Goal: Task Accomplishment & Management: Complete application form

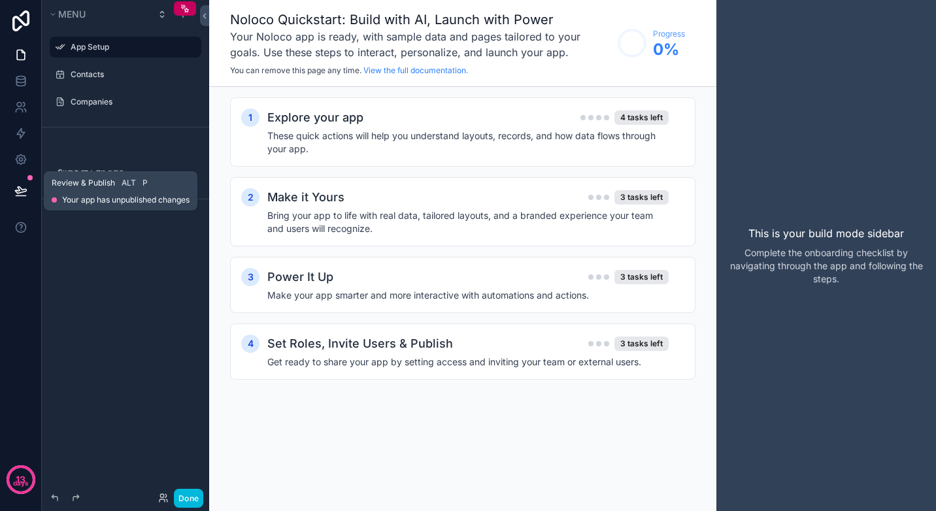
click at [18, 186] on icon at bounding box center [20, 190] width 13 height 13
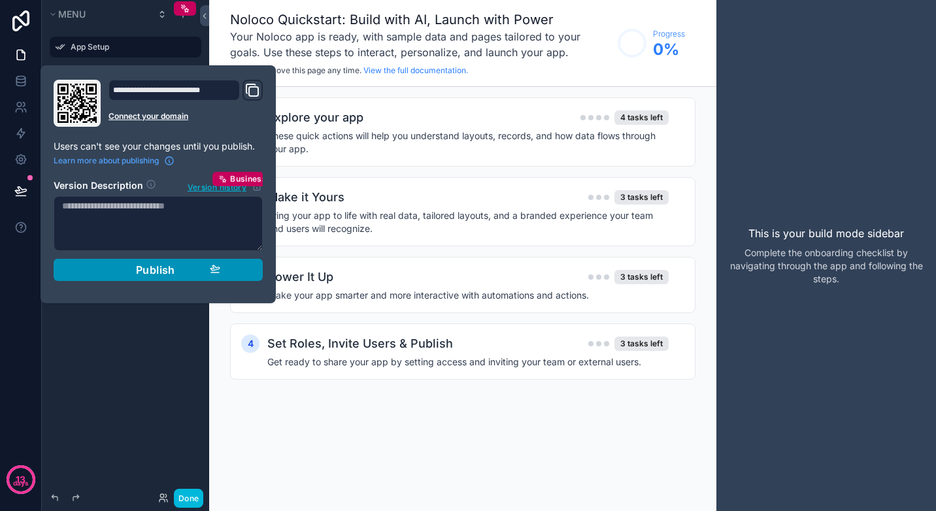
click at [174, 272] on span "Publish" at bounding box center [155, 269] width 39 height 13
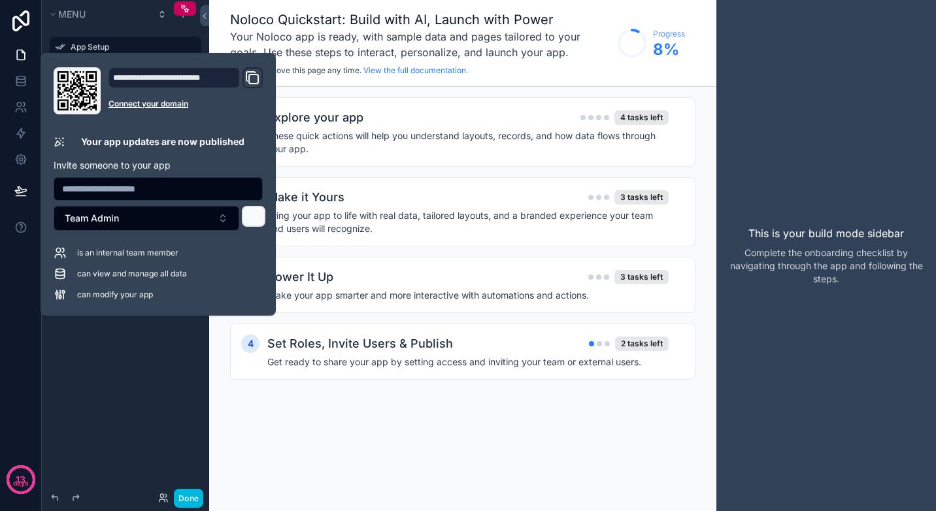
click at [248, 209] on button at bounding box center [254, 216] width 24 height 21
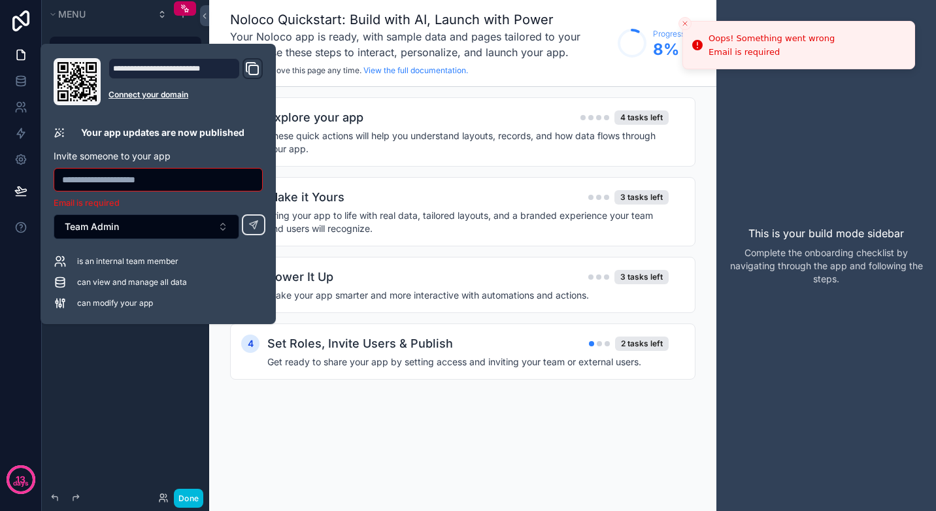
click at [207, 152] on p "Invite someone to your app" at bounding box center [158, 156] width 209 height 13
click at [178, 76] on div "**********" at bounding box center [173, 68] width 131 height 21
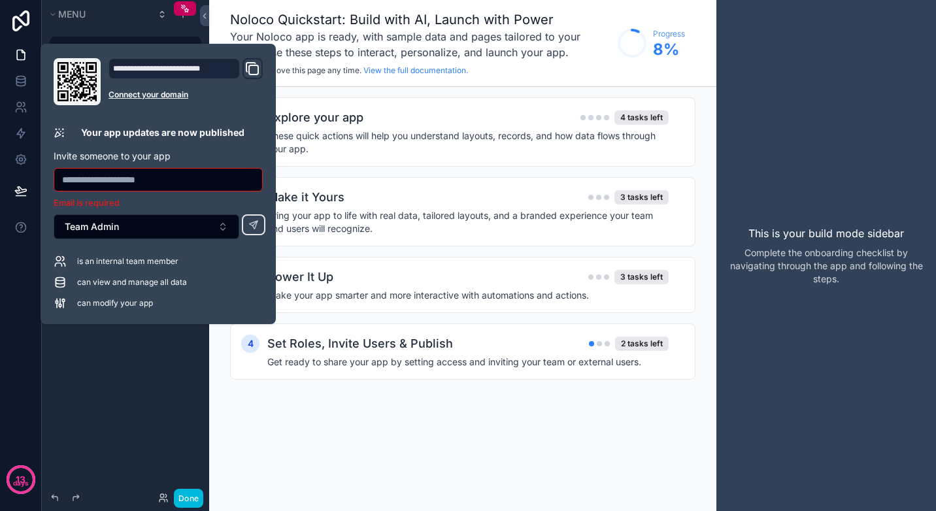
click at [174, 71] on div "**********" at bounding box center [173, 68] width 131 height 21
drag, startPoint x: 174, startPoint y: 71, endPoint x: 165, endPoint y: 66, distance: 10.0
click at [165, 66] on div "**********" at bounding box center [173, 68] width 131 height 21
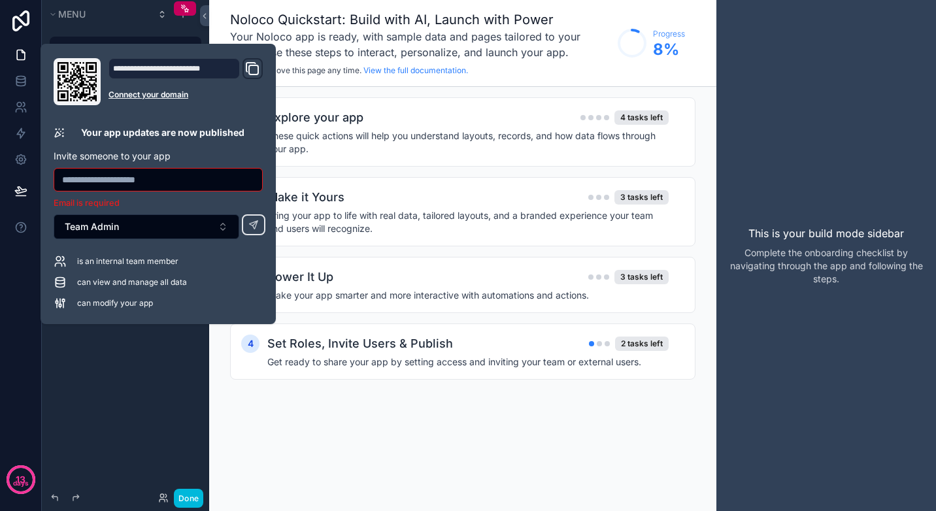
click at [165, 66] on div "**********" at bounding box center [173, 68] width 131 height 21
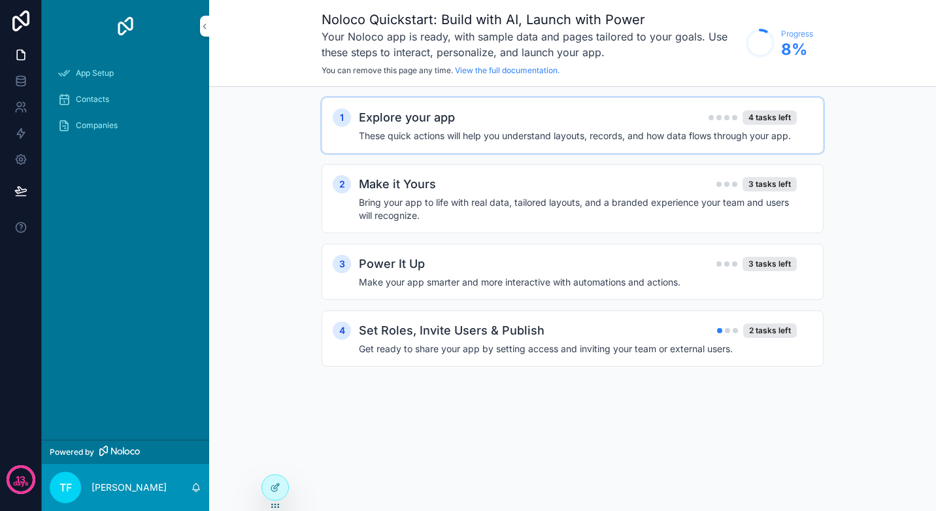
click at [414, 129] on div "Explore your app 4 tasks left These quick actions will help you understand layo…" at bounding box center [585, 125] width 453 height 34
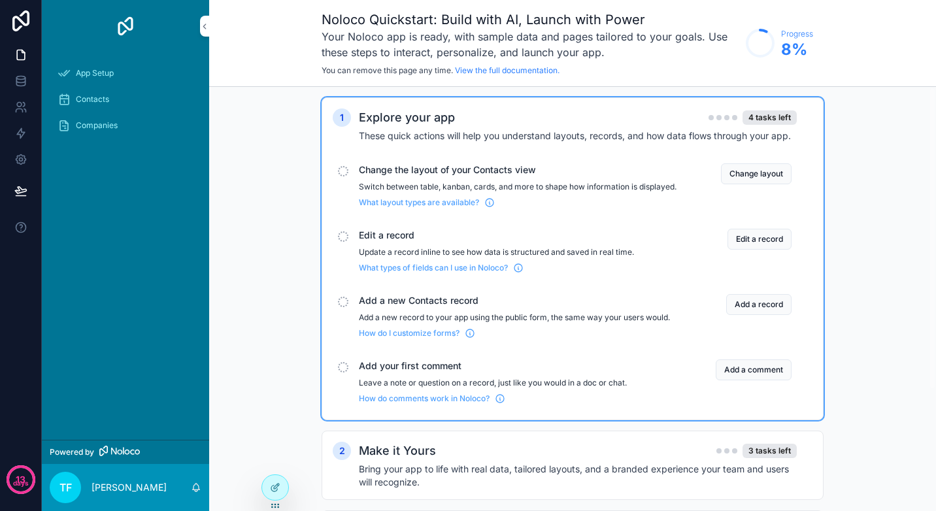
click at [415, 129] on h4 "These quick actions will help you understand layouts, records, and how data flo…" at bounding box center [578, 135] width 438 height 13
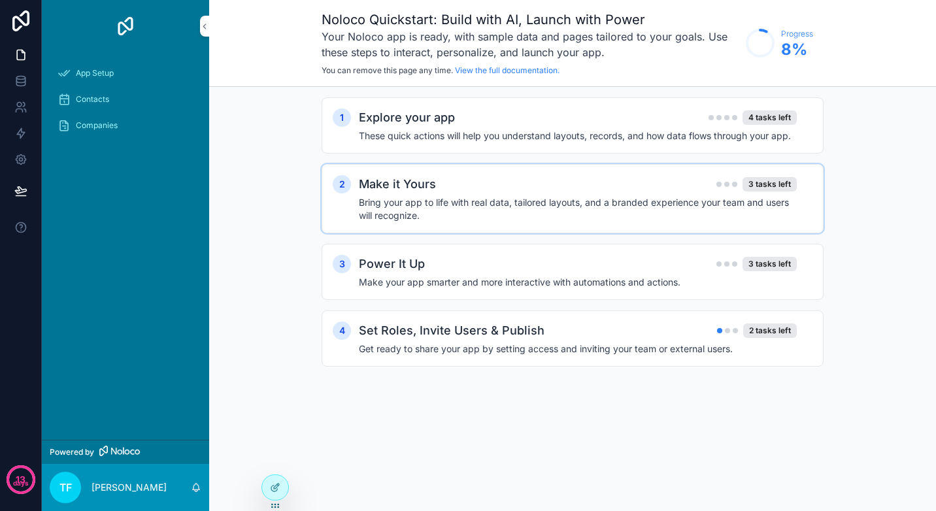
click at [417, 218] on h4 "Bring your app to life with real data, tailored layouts, and a branded experien…" at bounding box center [578, 209] width 438 height 26
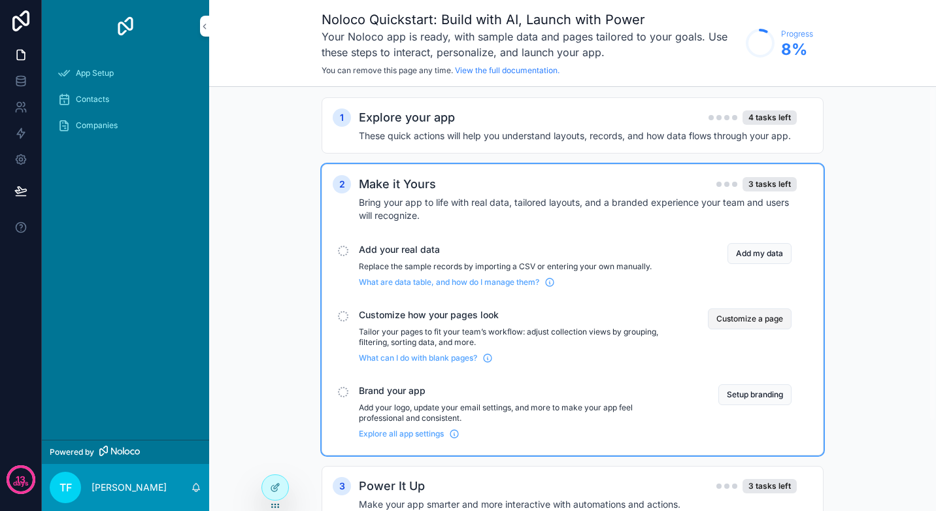
click at [746, 321] on button "Customize a page" at bounding box center [750, 318] width 84 height 21
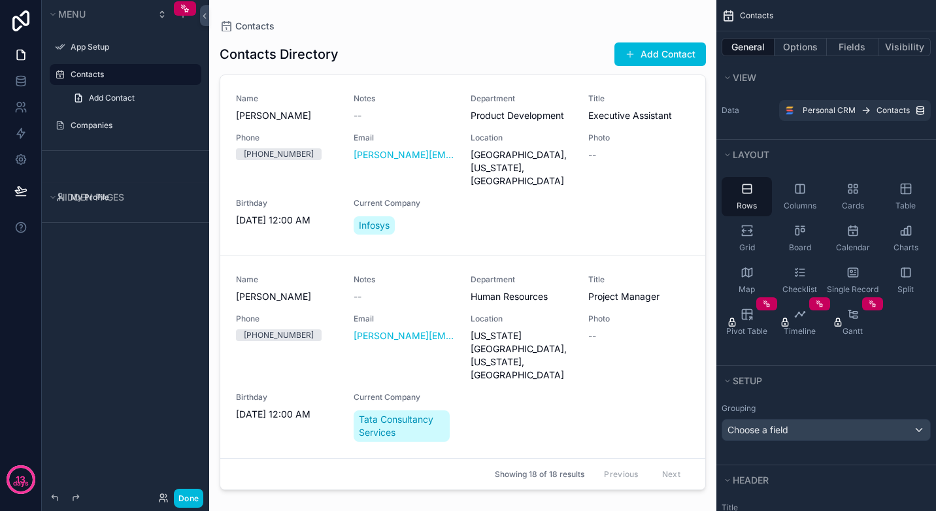
click at [612, 69] on div "scrollable content" at bounding box center [462, 247] width 507 height 495
click at [630, 62] on button "Add Contact" at bounding box center [659, 54] width 91 height 24
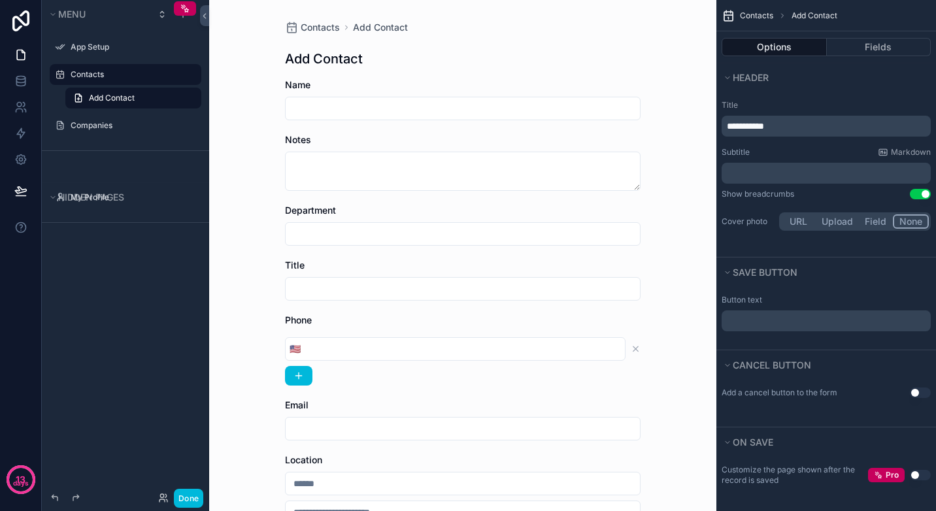
scroll to position [2, 0]
click at [406, 101] on input "scrollable content" at bounding box center [463, 106] width 354 height 18
type input "**********"
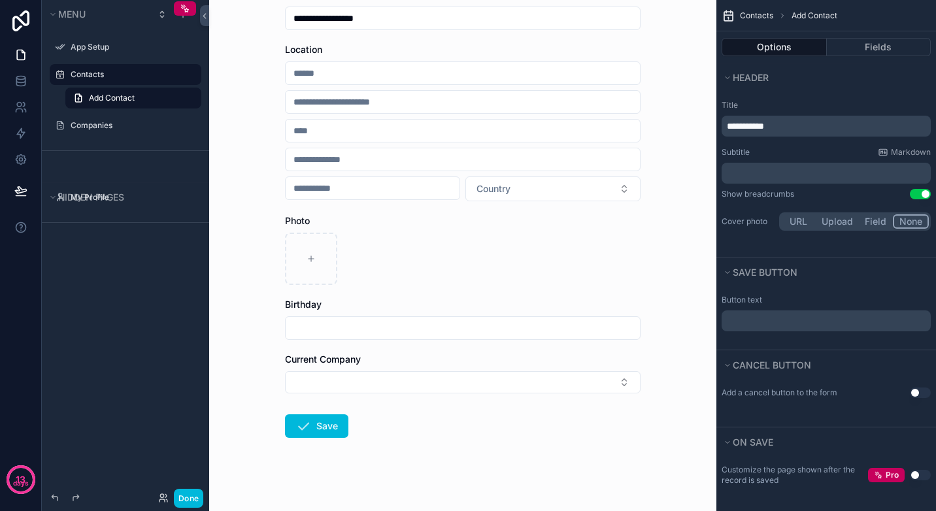
scroll to position [421, 0]
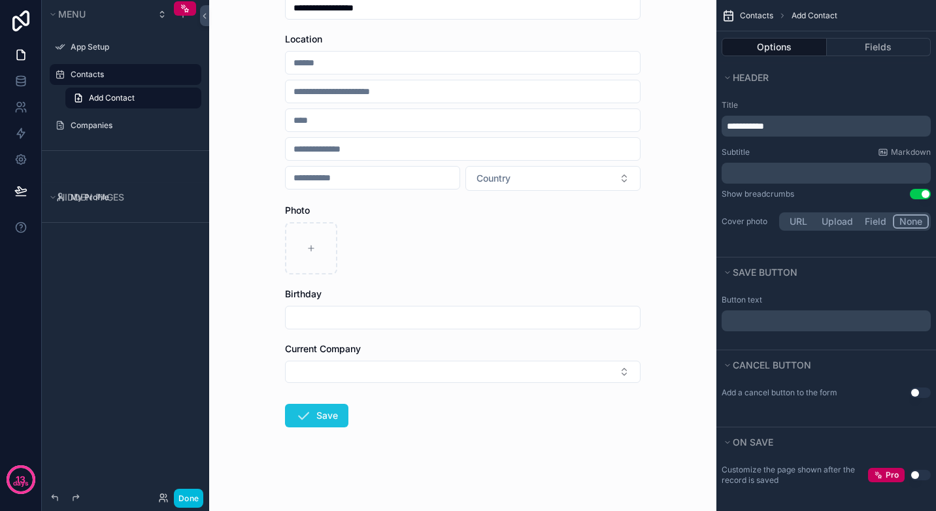
click at [315, 414] on button "Save" at bounding box center [316, 416] width 63 height 24
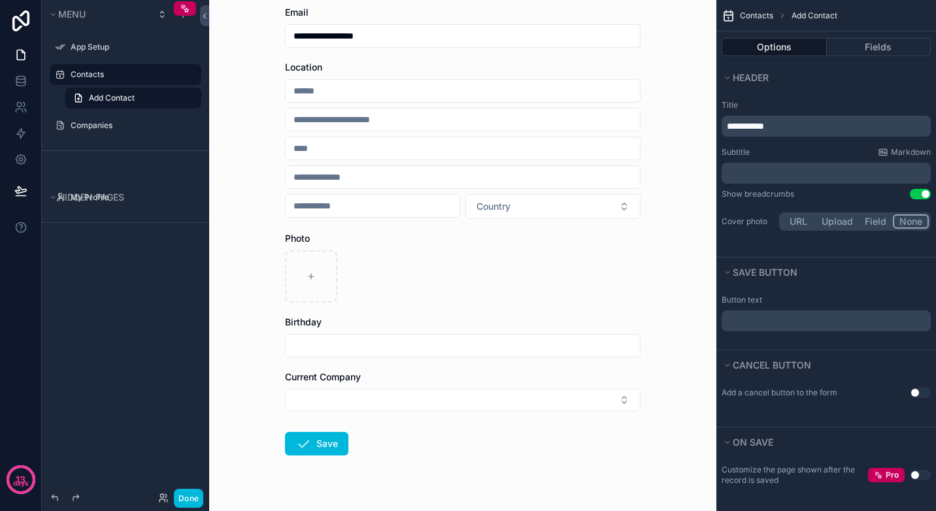
scroll to position [442, 0]
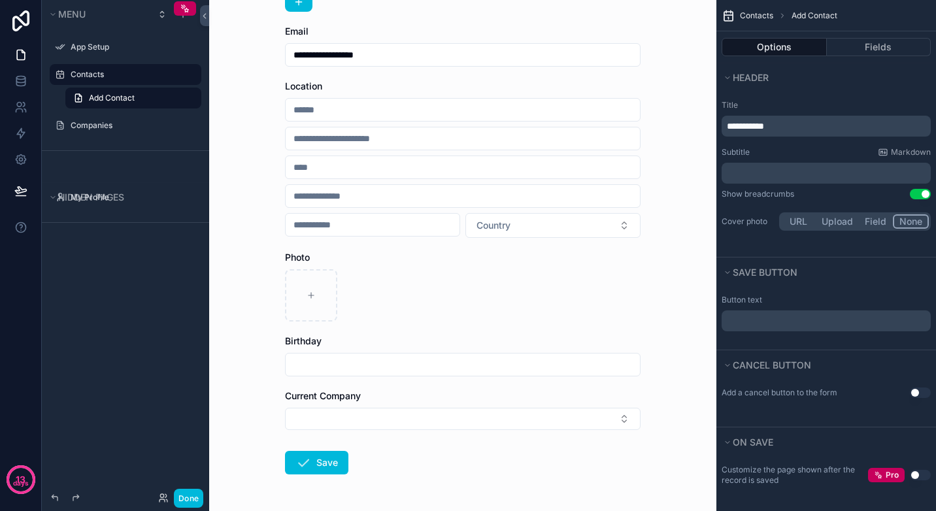
click at [394, 110] on input "scrollable content" at bounding box center [463, 110] width 354 height 18
type input "**********"
type input "******"
type input "**"
type input "*****"
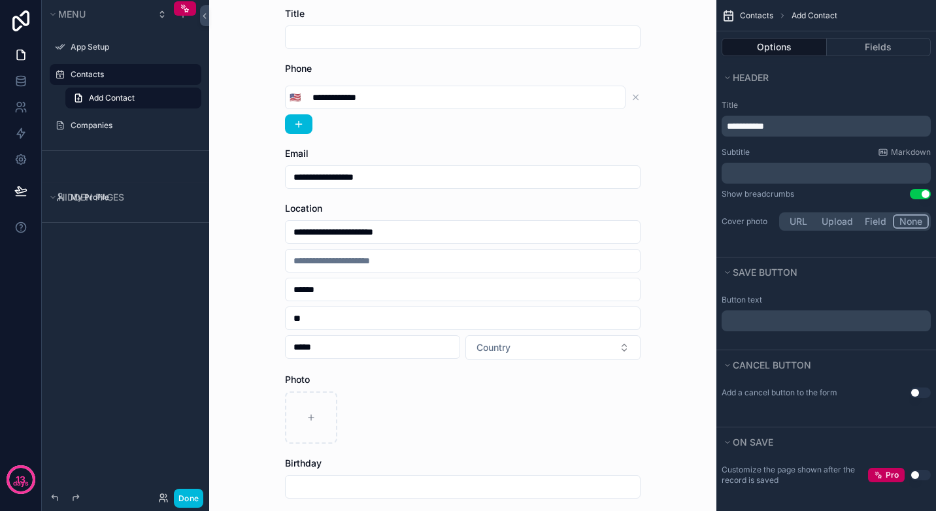
scroll to position [93, 0]
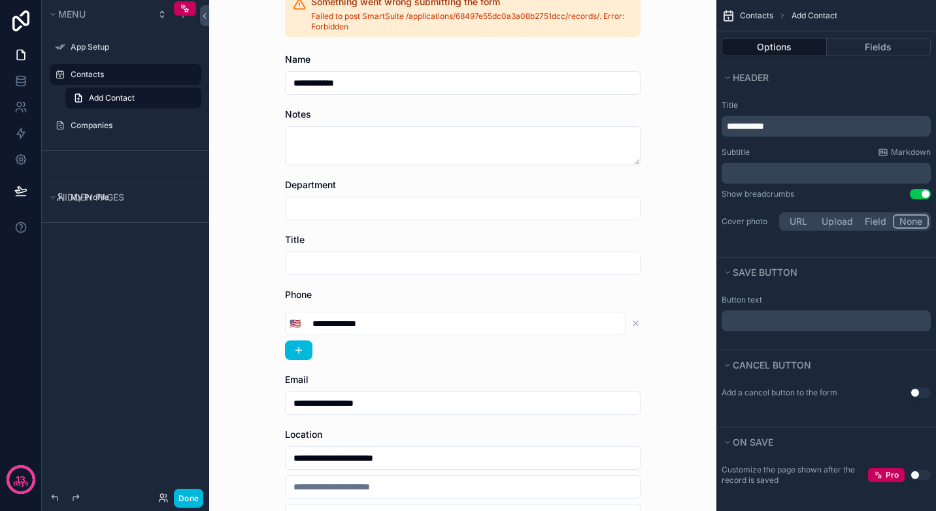
click at [339, 263] on input "scrollable content" at bounding box center [463, 263] width 354 height 18
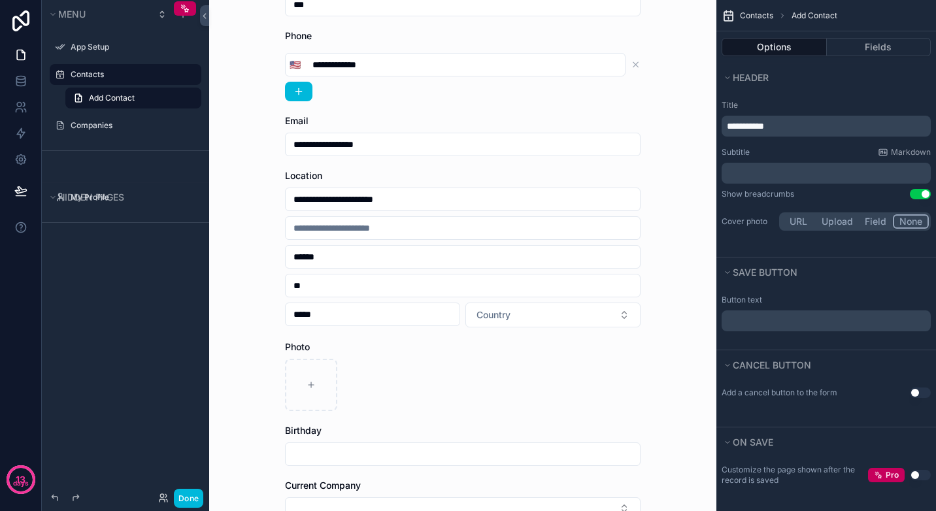
scroll to position [489, 0]
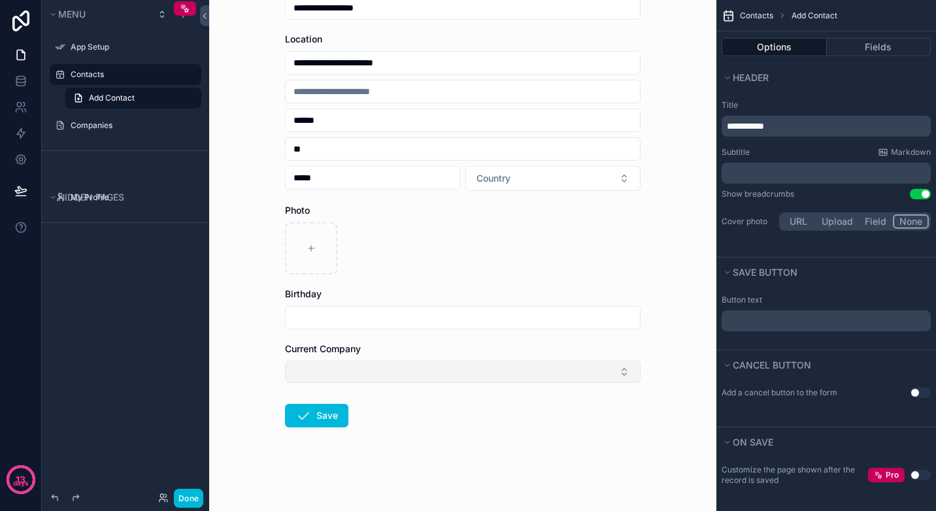
type input "***"
click at [398, 378] on button "Select Button" at bounding box center [462, 372] width 355 height 22
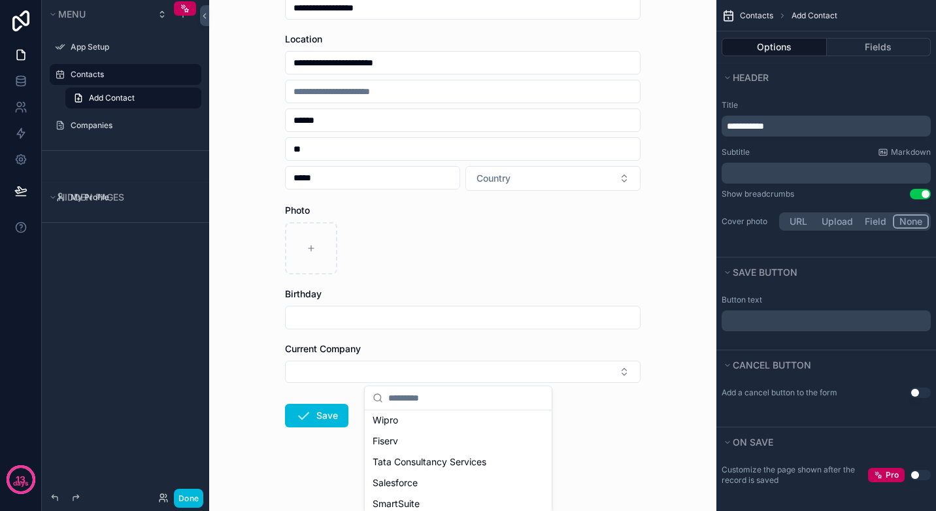
scroll to position [0, 0]
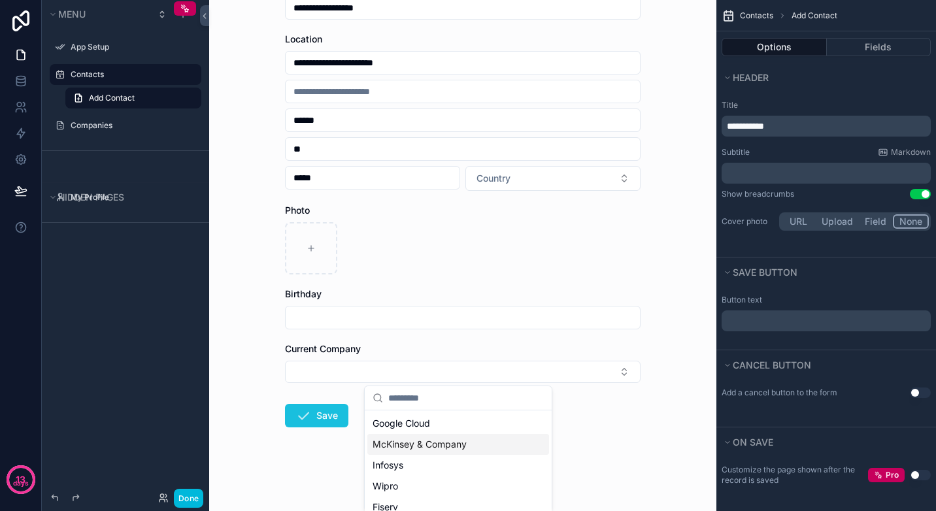
click at [300, 413] on icon "scrollable content" at bounding box center [303, 416] width 16 height 16
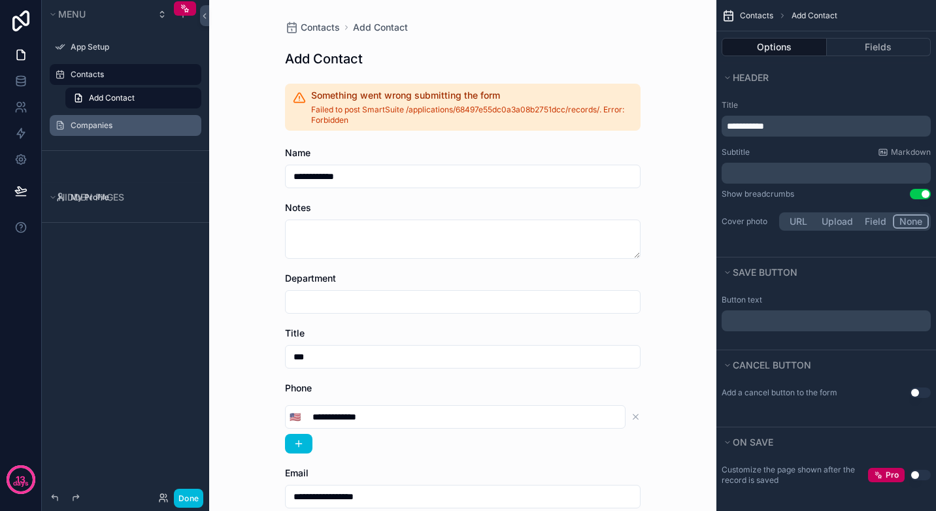
click at [82, 123] on label "Companies" at bounding box center [132, 125] width 123 height 10
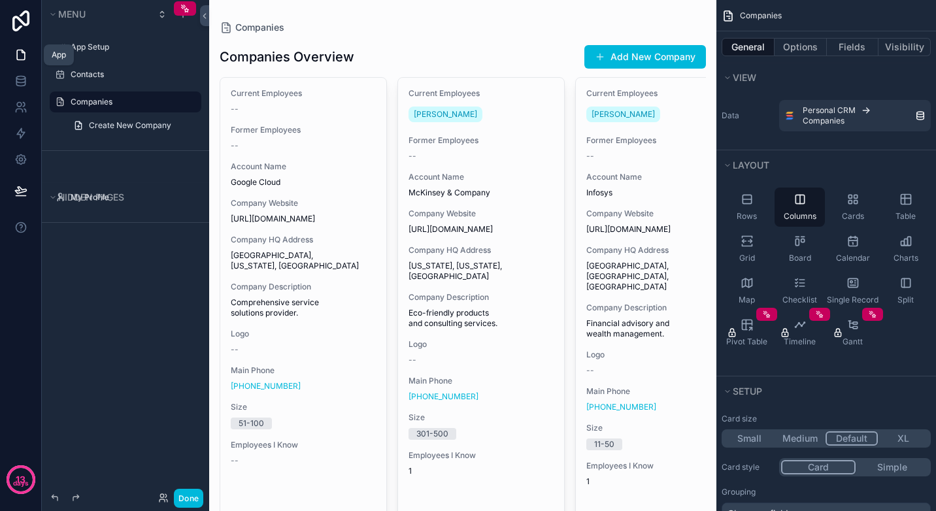
click at [17, 52] on icon at bounding box center [21, 55] width 8 height 10
click at [19, 51] on icon at bounding box center [20, 54] width 13 height 13
click at [24, 81] on icon at bounding box center [20, 80] width 13 height 13
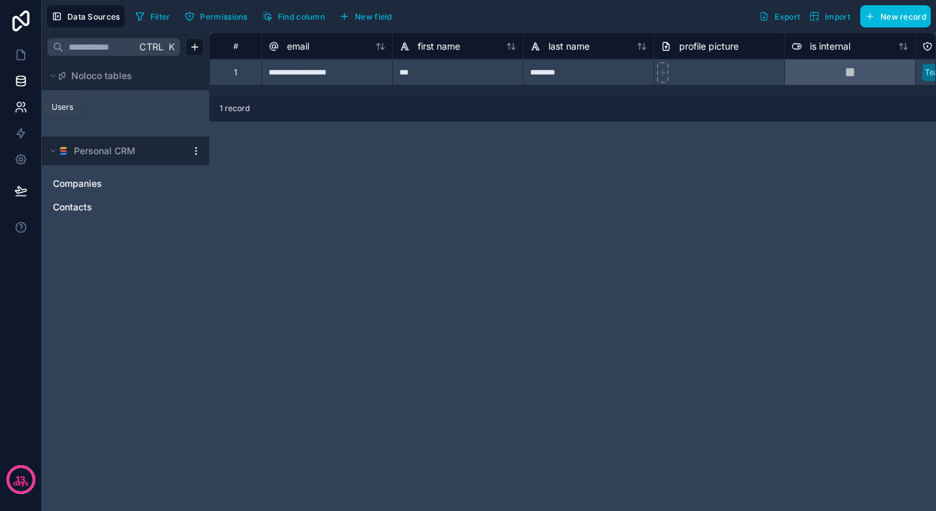
click at [24, 109] on icon at bounding box center [25, 110] width 2 height 3
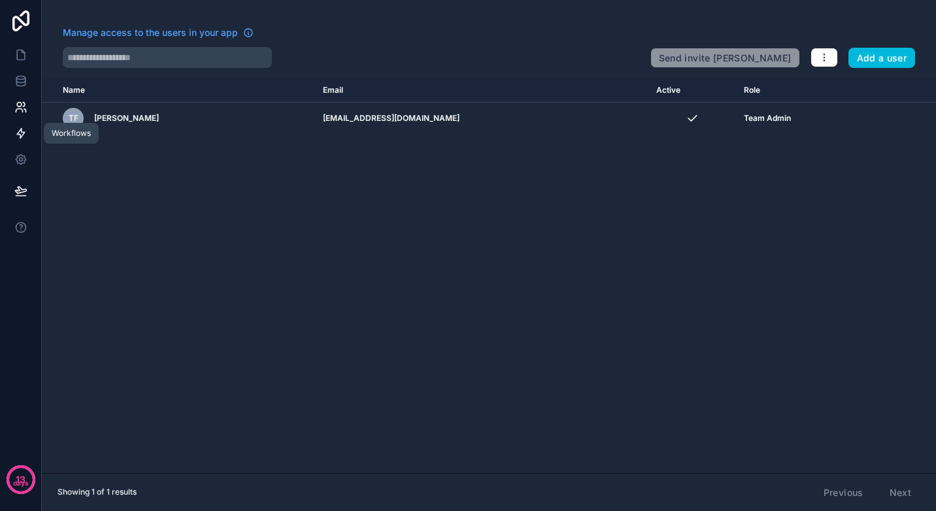
click at [20, 137] on icon at bounding box center [21, 134] width 8 height 10
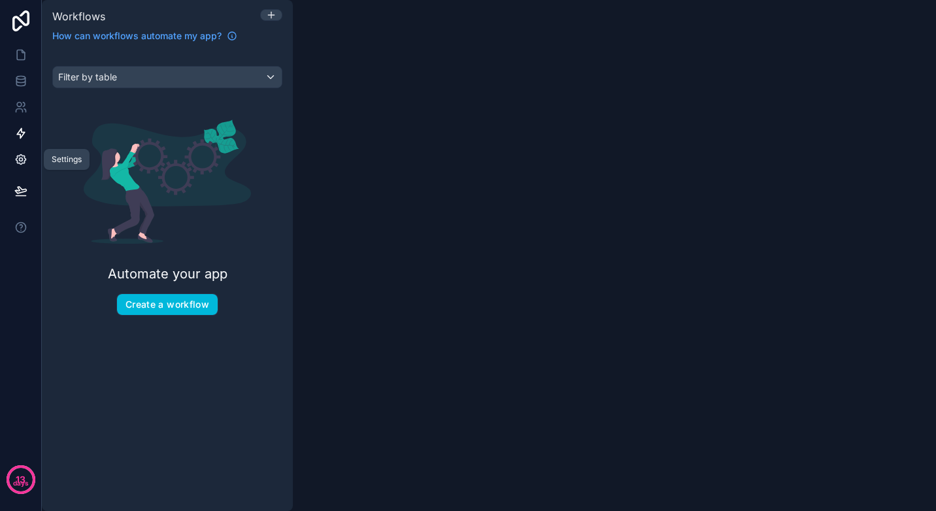
click at [20, 167] on link at bounding box center [20, 159] width 41 height 26
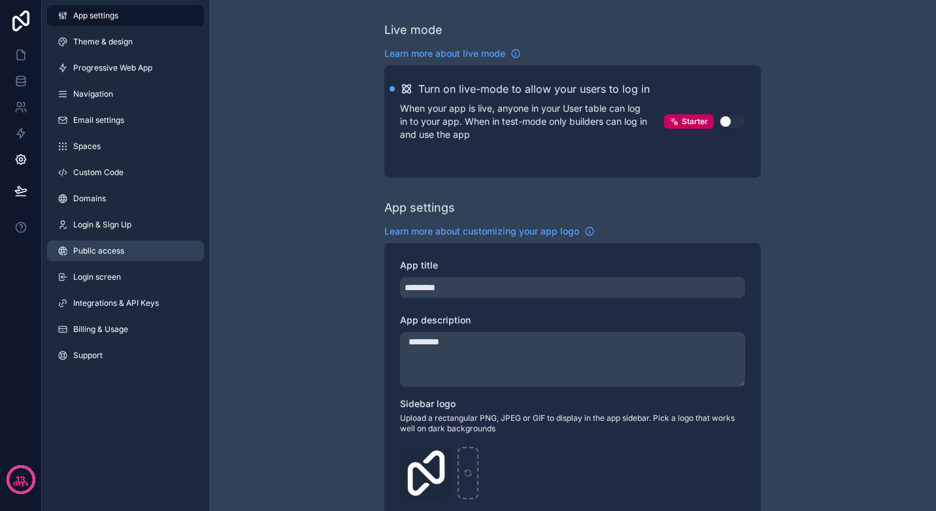
click at [107, 246] on span "Public access" at bounding box center [98, 251] width 51 height 10
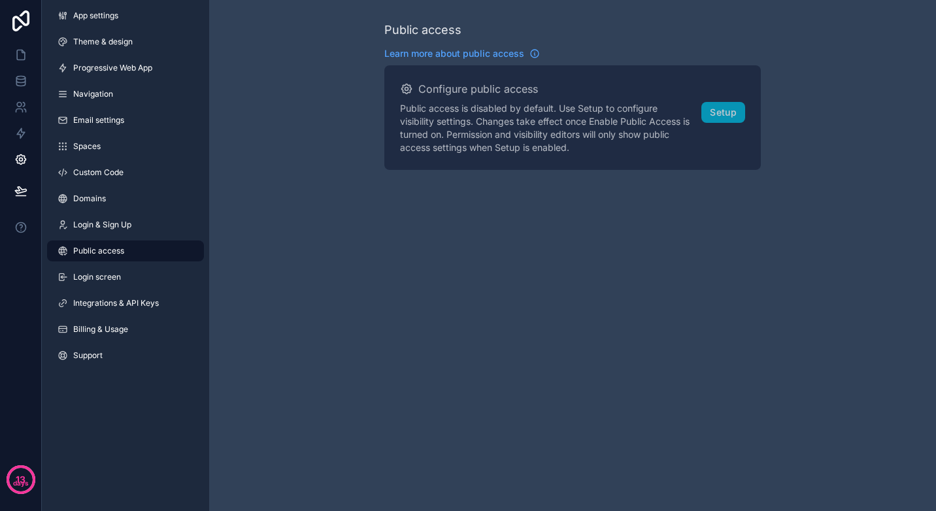
click at [0, 0] on div "Business To use public apps you can upgrade to the Business plan. Compare our p…" at bounding box center [0, 0] width 0 height 0
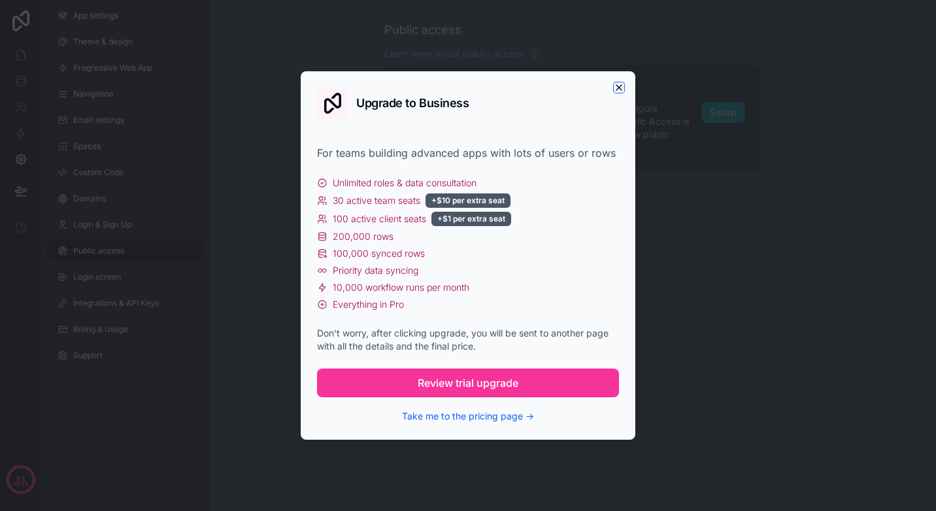
click at [619, 86] on icon "button" at bounding box center [619, 87] width 10 height 10
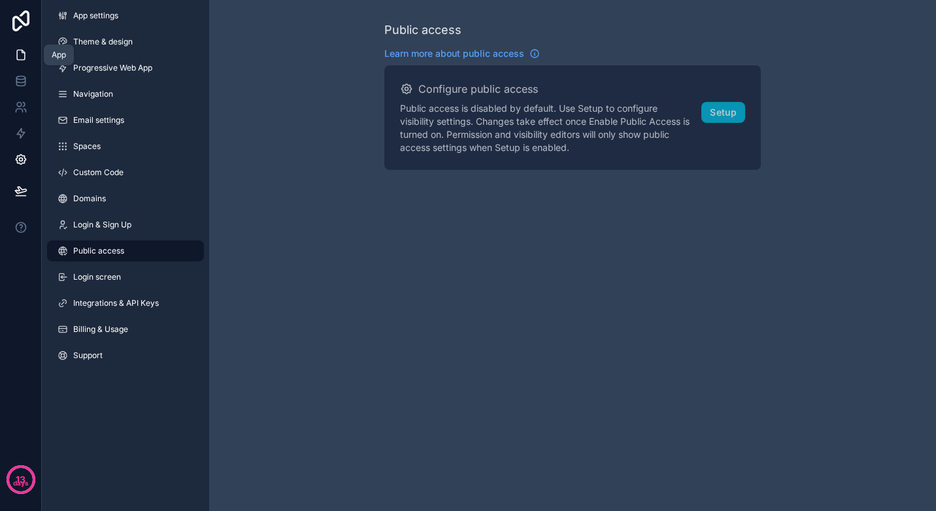
click at [20, 52] on icon at bounding box center [20, 54] width 13 height 13
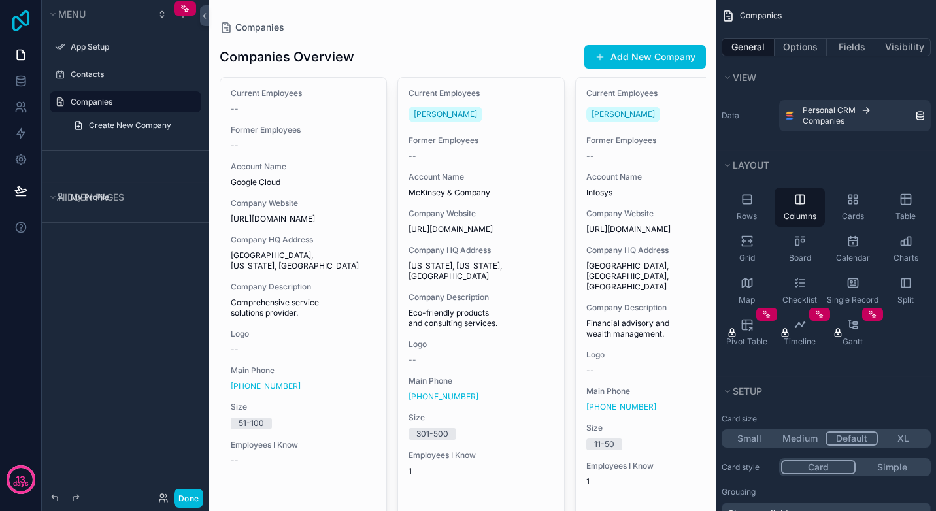
click at [23, 18] on icon at bounding box center [21, 20] width 26 height 21
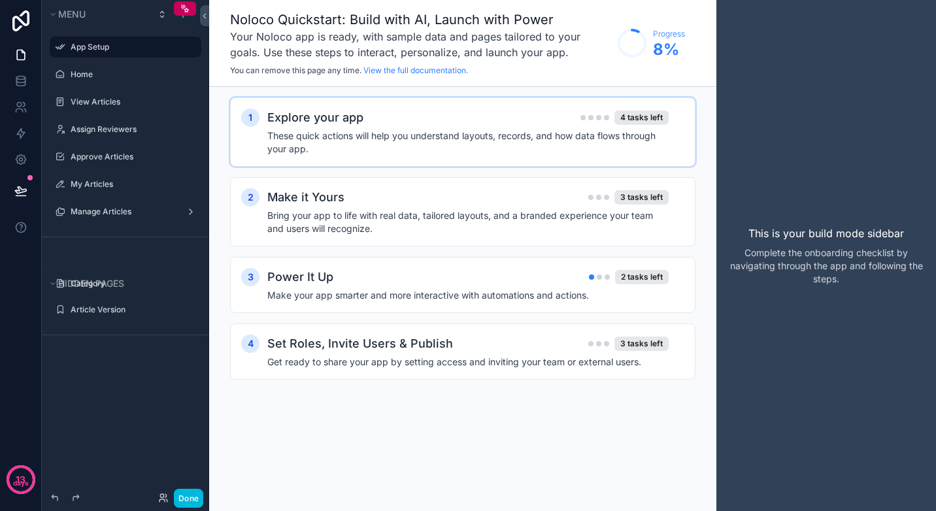
click at [517, 144] on h4 "These quick actions will help you understand layouts, records, and how data flo…" at bounding box center [467, 142] width 401 height 26
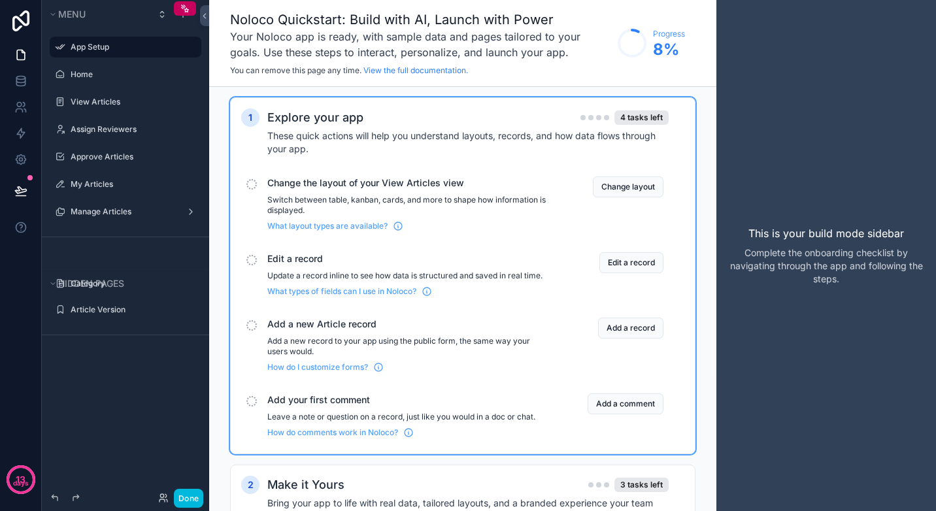
click at [517, 138] on h4 "These quick actions will help you understand layouts, records, and how data flo…" at bounding box center [467, 142] width 401 height 26
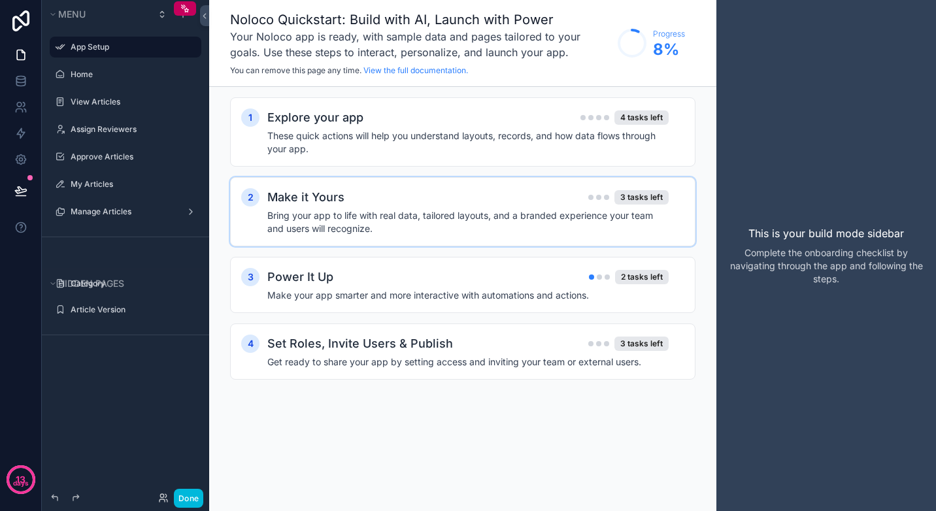
click at [506, 185] on div "2 Make it Yours 3 tasks left Bring your app to life with real data, tailored la…" at bounding box center [462, 211] width 465 height 69
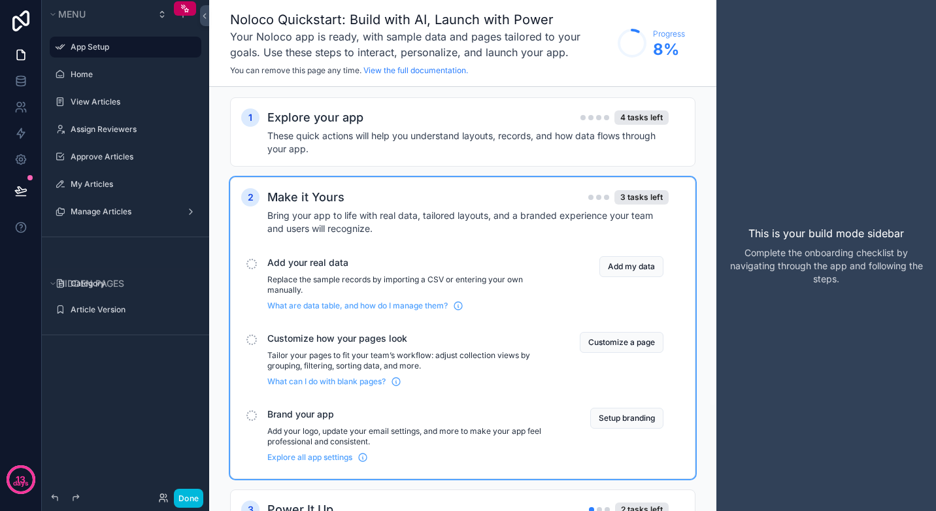
click at [506, 185] on div "2 Make it Yours 3 tasks left Bring your app to life with real data, tailored la…" at bounding box center [462, 328] width 465 height 302
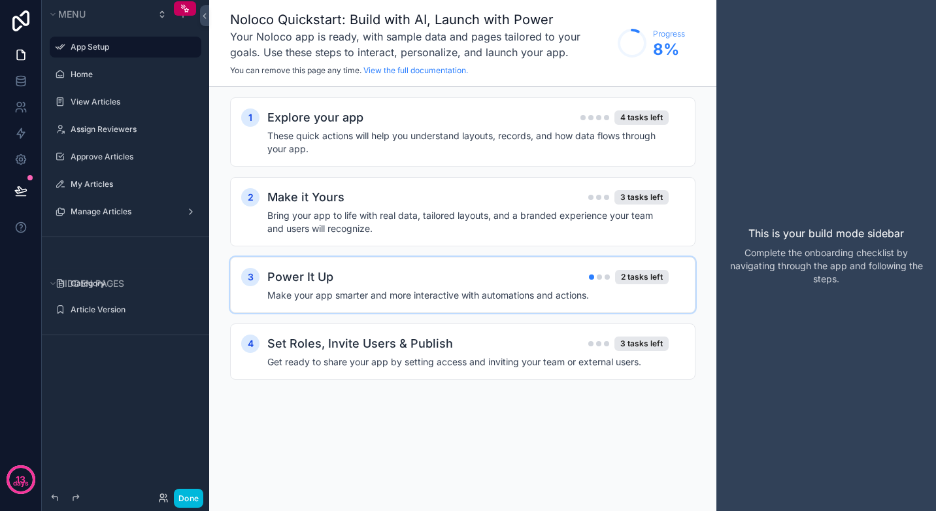
click at [503, 289] on h4 "Make your app smarter and more interactive with automations and actions." at bounding box center [467, 295] width 401 height 13
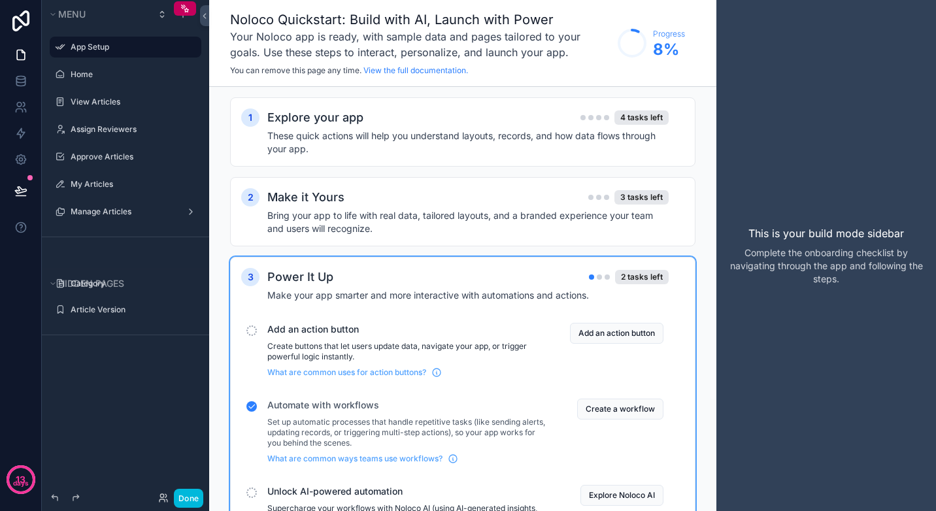
click at [503, 289] on h4 "Make your app smarter and more interactive with automations and actions." at bounding box center [467, 295] width 401 height 13
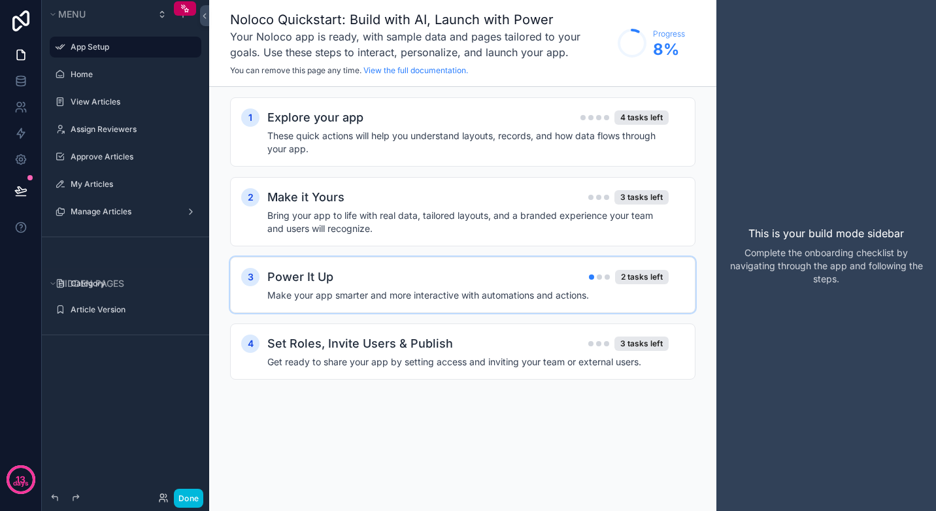
click at [516, 289] on h4 "Make your app smarter and more interactive with automations and actions." at bounding box center [467, 295] width 401 height 13
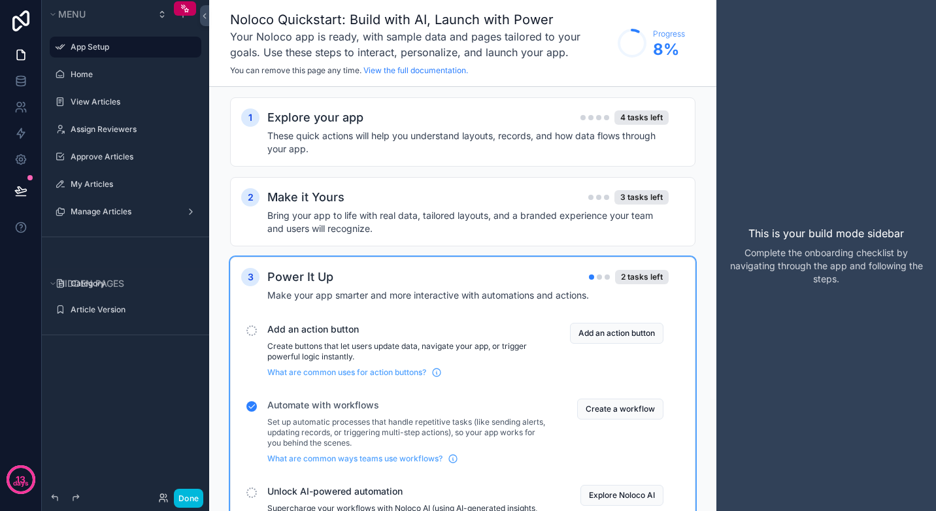
click at [532, 295] on h4 "Make your app smarter and more interactive with automations and actions." at bounding box center [467, 295] width 401 height 13
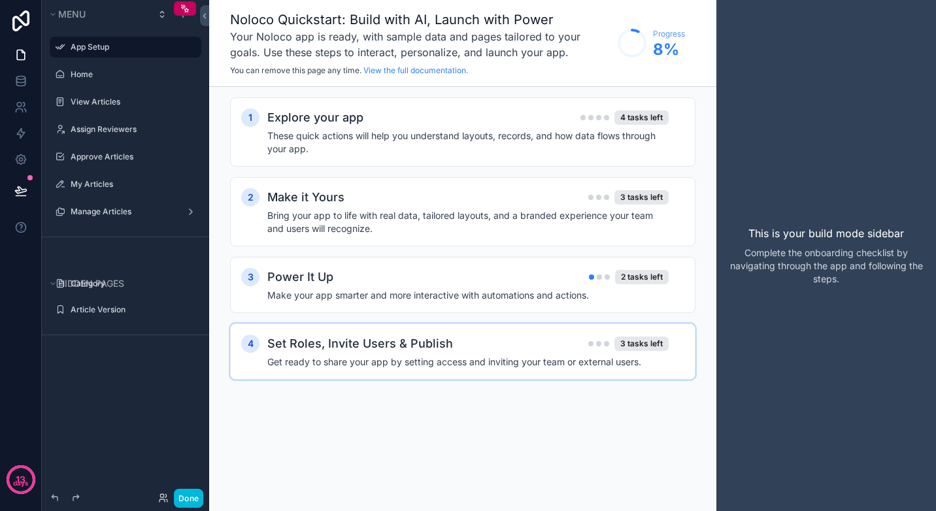
click at [499, 348] on div "Set Roles, Invite Users & Publish 3 tasks left" at bounding box center [467, 344] width 401 height 18
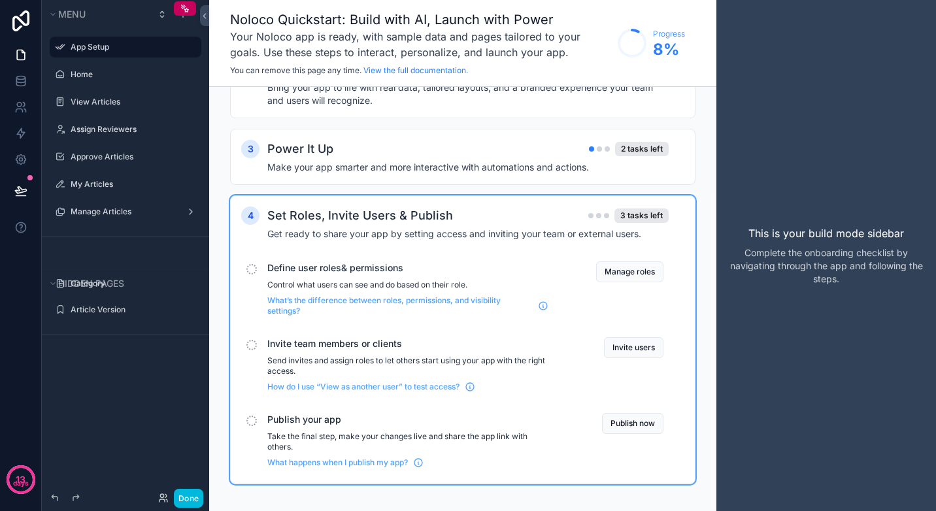
scroll to position [138, 0]
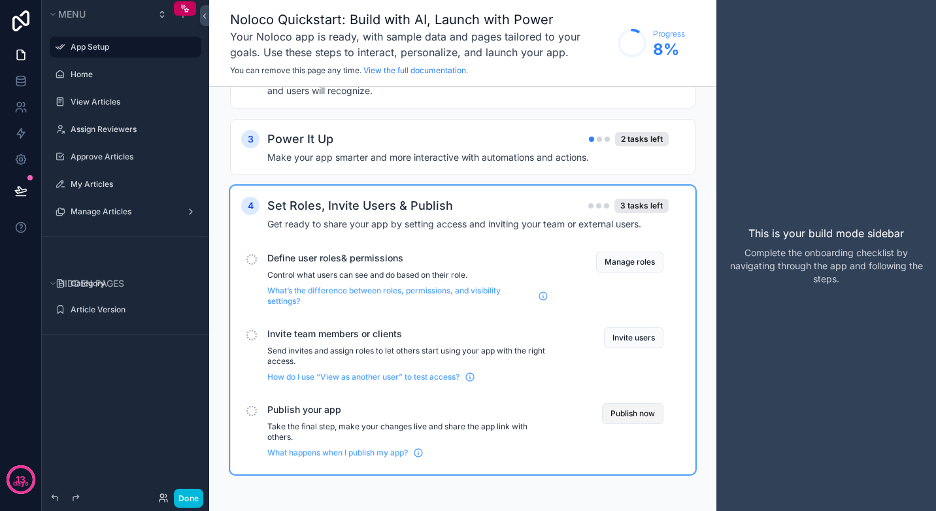
click at [618, 417] on button "Publish now" at bounding box center [632, 413] width 61 height 21
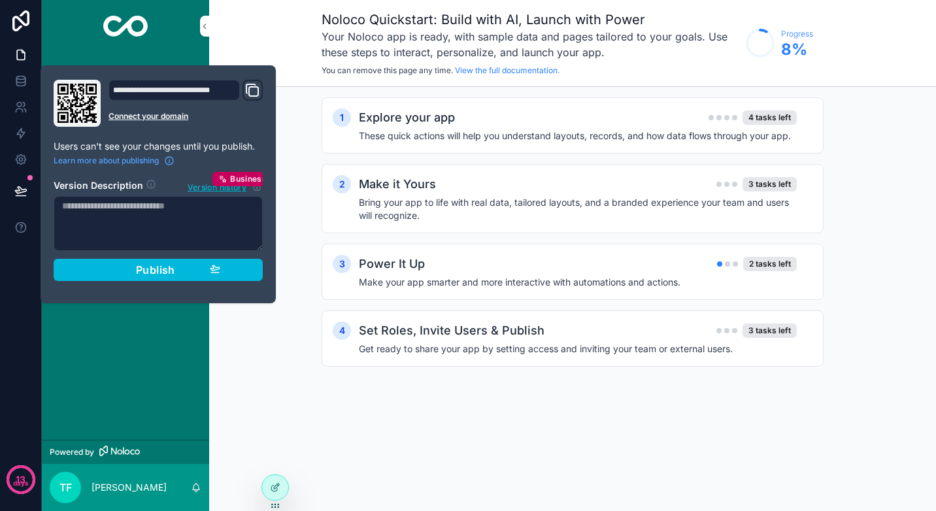
click at [255, 90] on icon "Domain and Custom Link" at bounding box center [252, 90] width 16 height 16
click at [193, 268] on div "Publish" at bounding box center [158, 269] width 124 height 13
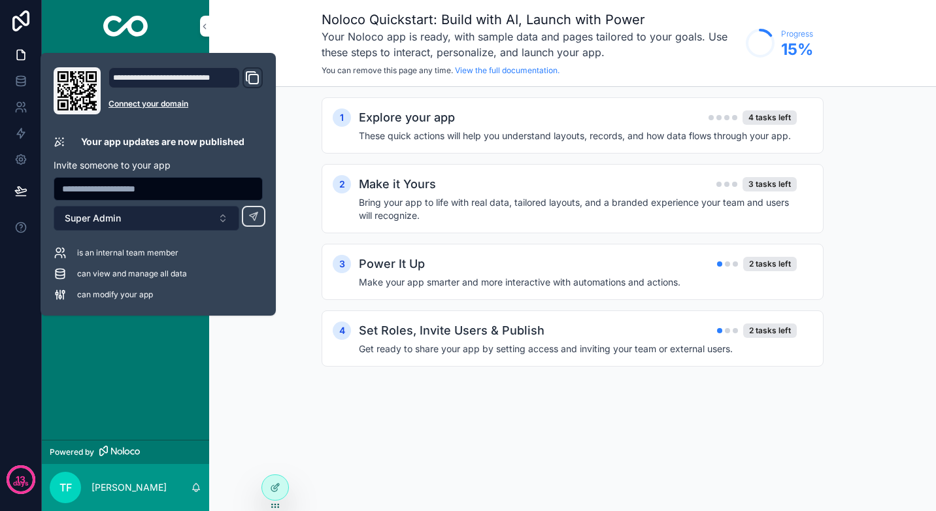
click at [214, 215] on button "Super Admin" at bounding box center [147, 218] width 186 height 25
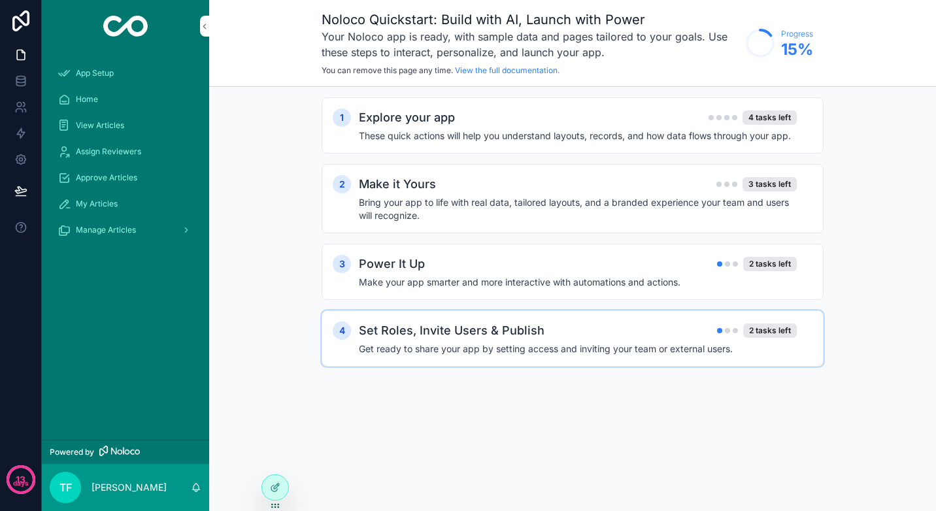
click at [587, 348] on h4 "Get ready to share your app by setting access and inviting your team or externa…" at bounding box center [578, 348] width 438 height 13
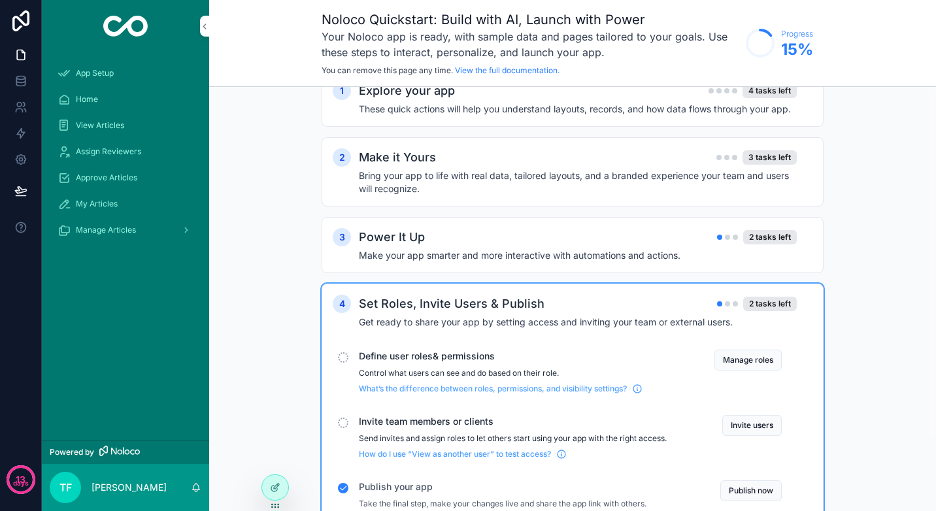
scroll to position [52, 0]
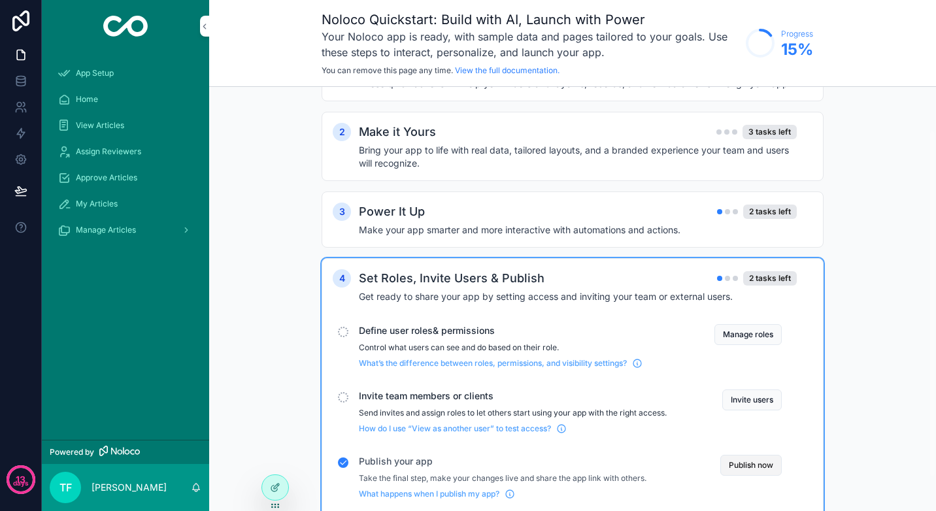
click at [757, 466] on button "Publish now" at bounding box center [750, 465] width 61 height 21
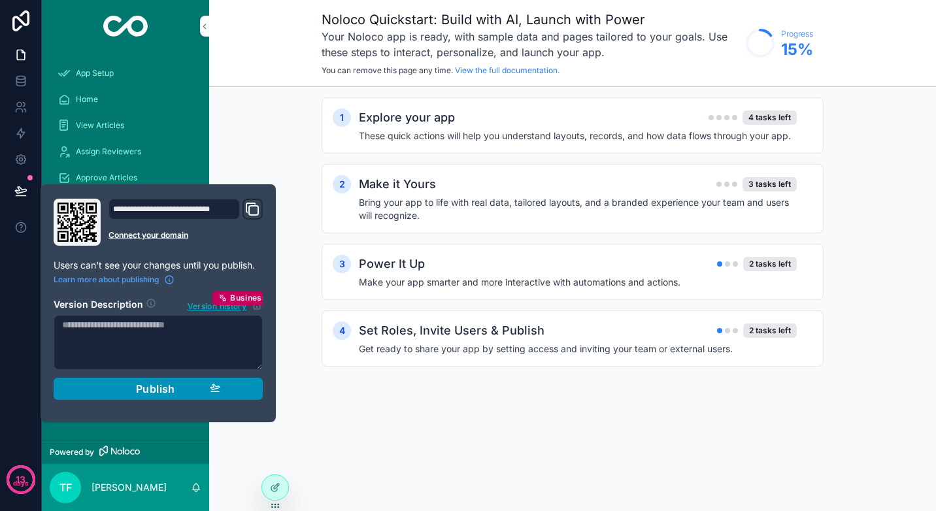
click at [188, 379] on button "Publish" at bounding box center [158, 389] width 209 height 22
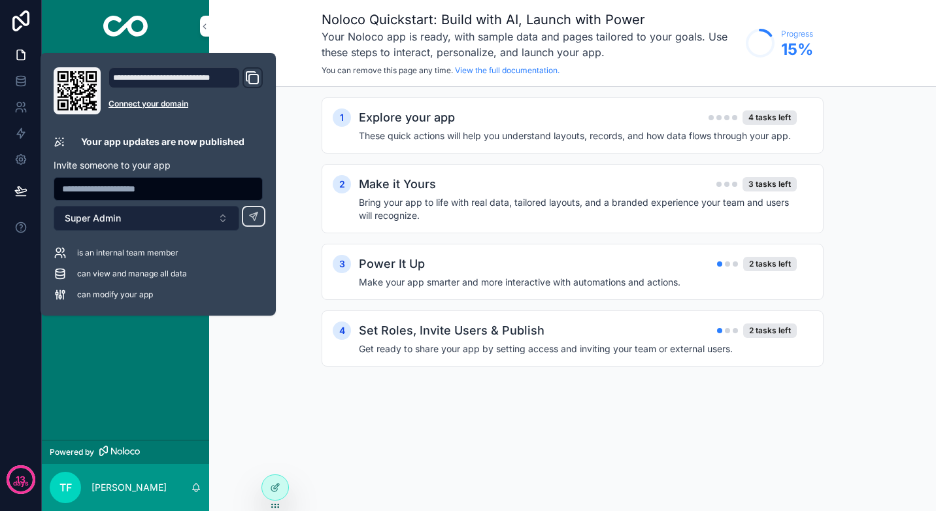
click at [198, 223] on button "Super Admin" at bounding box center [147, 218] width 186 height 25
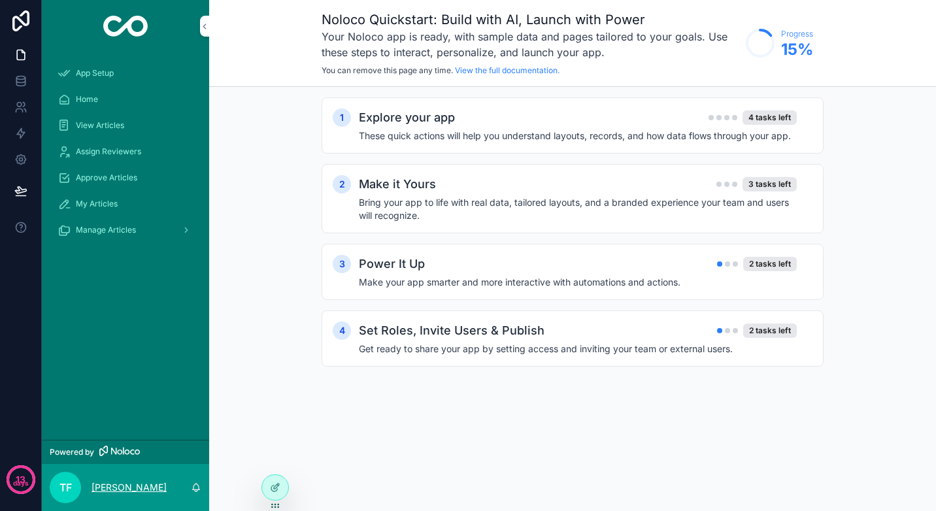
click at [117, 490] on p "[PERSON_NAME]" at bounding box center [128, 487] width 75 height 13
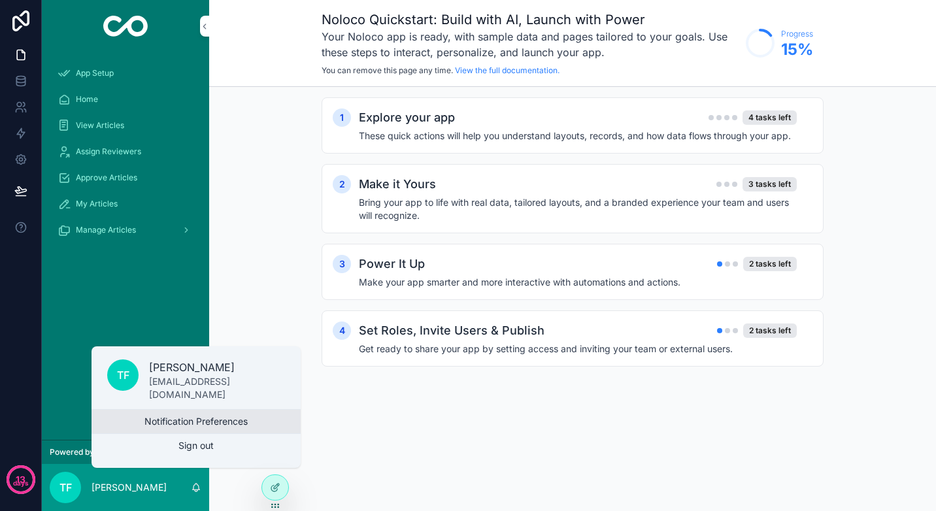
click at [167, 421] on button "Notification Preferences" at bounding box center [195, 422] width 209 height 24
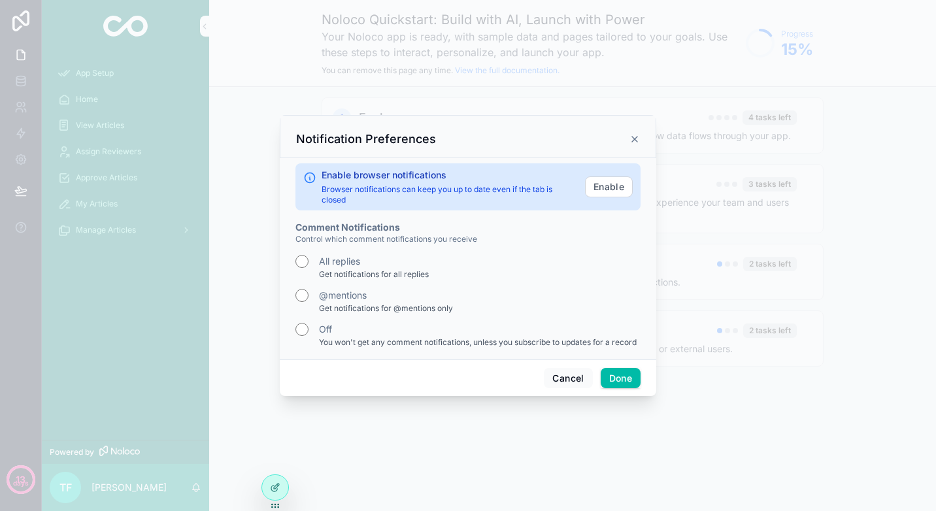
click at [140, 438] on div "scrollable content" at bounding box center [468, 255] width 936 height 511
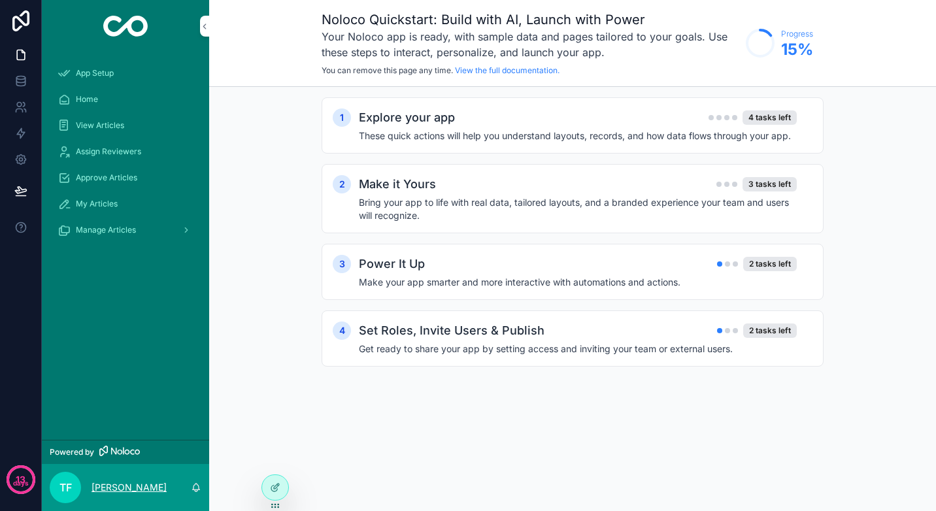
click at [105, 485] on p "[PERSON_NAME]" at bounding box center [128, 487] width 75 height 13
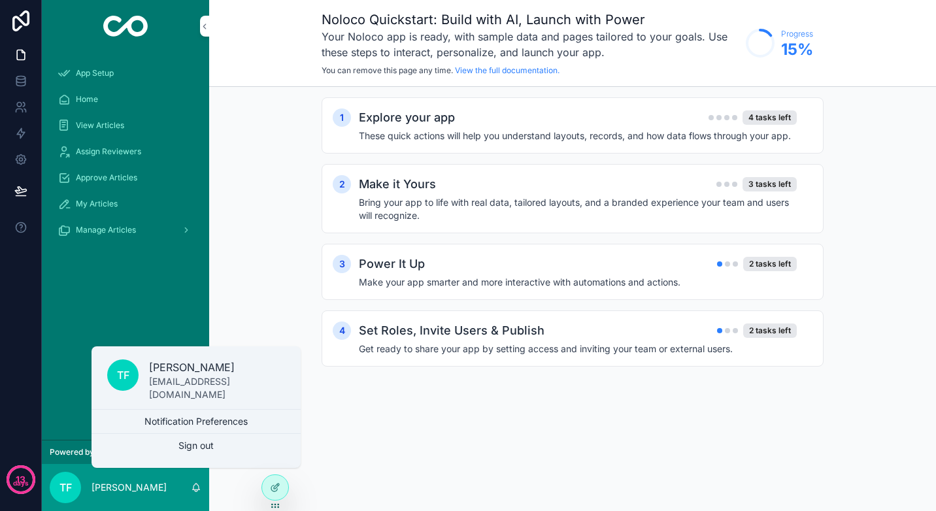
click at [156, 375] on p "[PERSON_NAME]" at bounding box center [217, 367] width 136 height 16
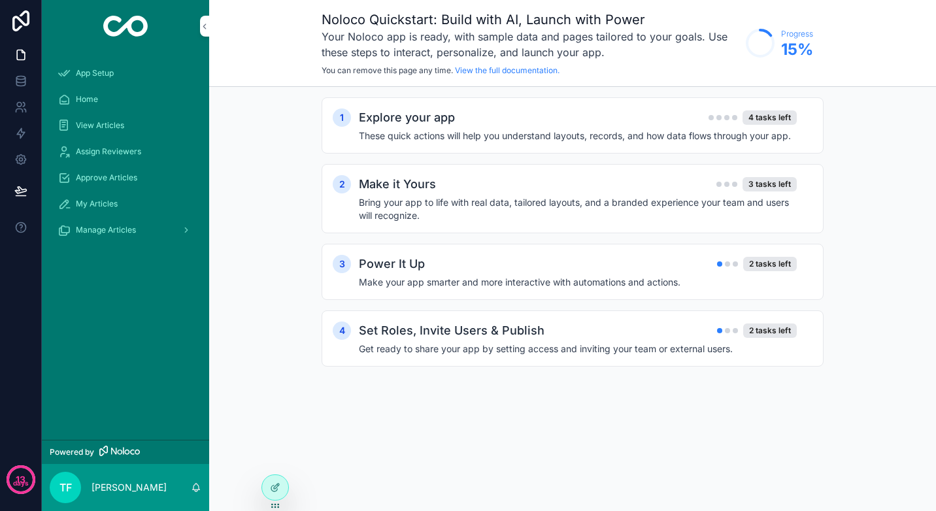
click at [162, 391] on div "App Setup Home View Articles Assign Reviewers Approve Articles My Articles Mana…" at bounding box center [125, 245] width 167 height 387
click at [64, 490] on span "tf" at bounding box center [65, 488] width 12 height 16
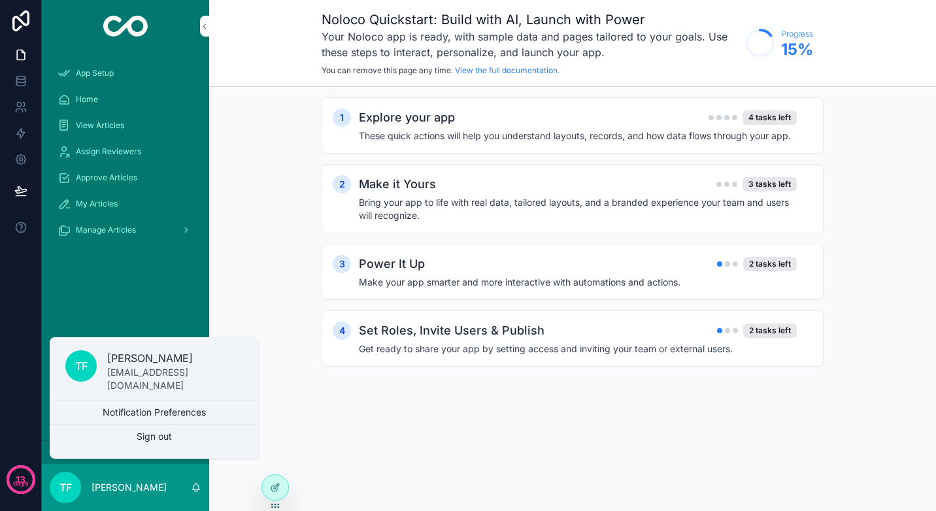
click at [155, 376] on p "[EMAIL_ADDRESS][DOMAIN_NAME]" at bounding box center [175, 379] width 136 height 26
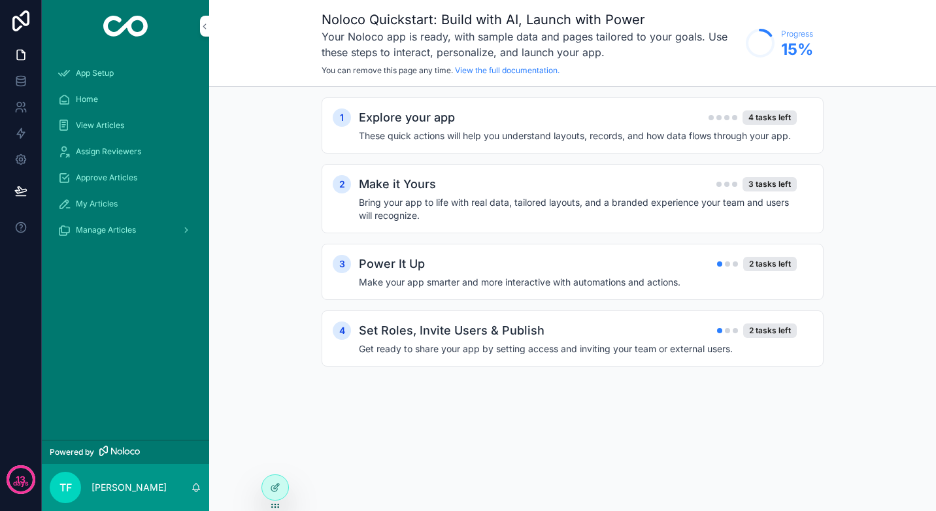
click at [62, 500] on div "tf" at bounding box center [65, 487] width 31 height 31
click at [22, 24] on icon at bounding box center [21, 20] width 26 height 21
